Goal: Navigation & Orientation: Find specific page/section

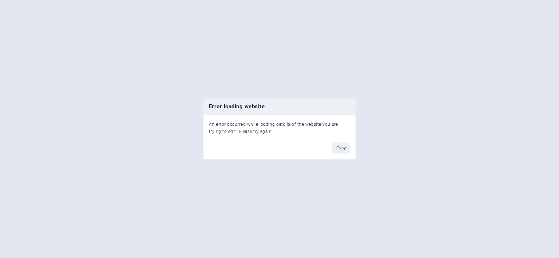
click at [346, 147] on button "Okay" at bounding box center [341, 148] width 18 height 11
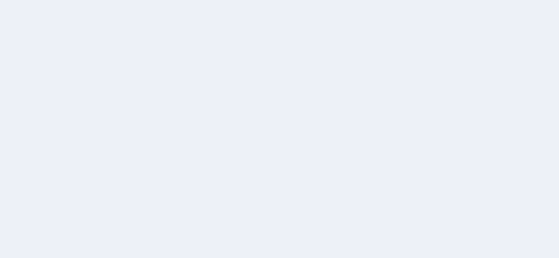
click at [160, 24] on div at bounding box center [279, 129] width 559 height 258
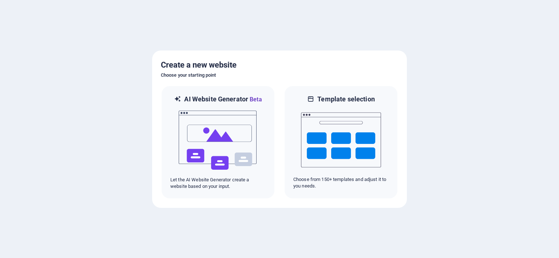
click at [234, 175] on img at bounding box center [218, 140] width 80 height 73
